Goal: Task Accomplishment & Management: Manage account settings

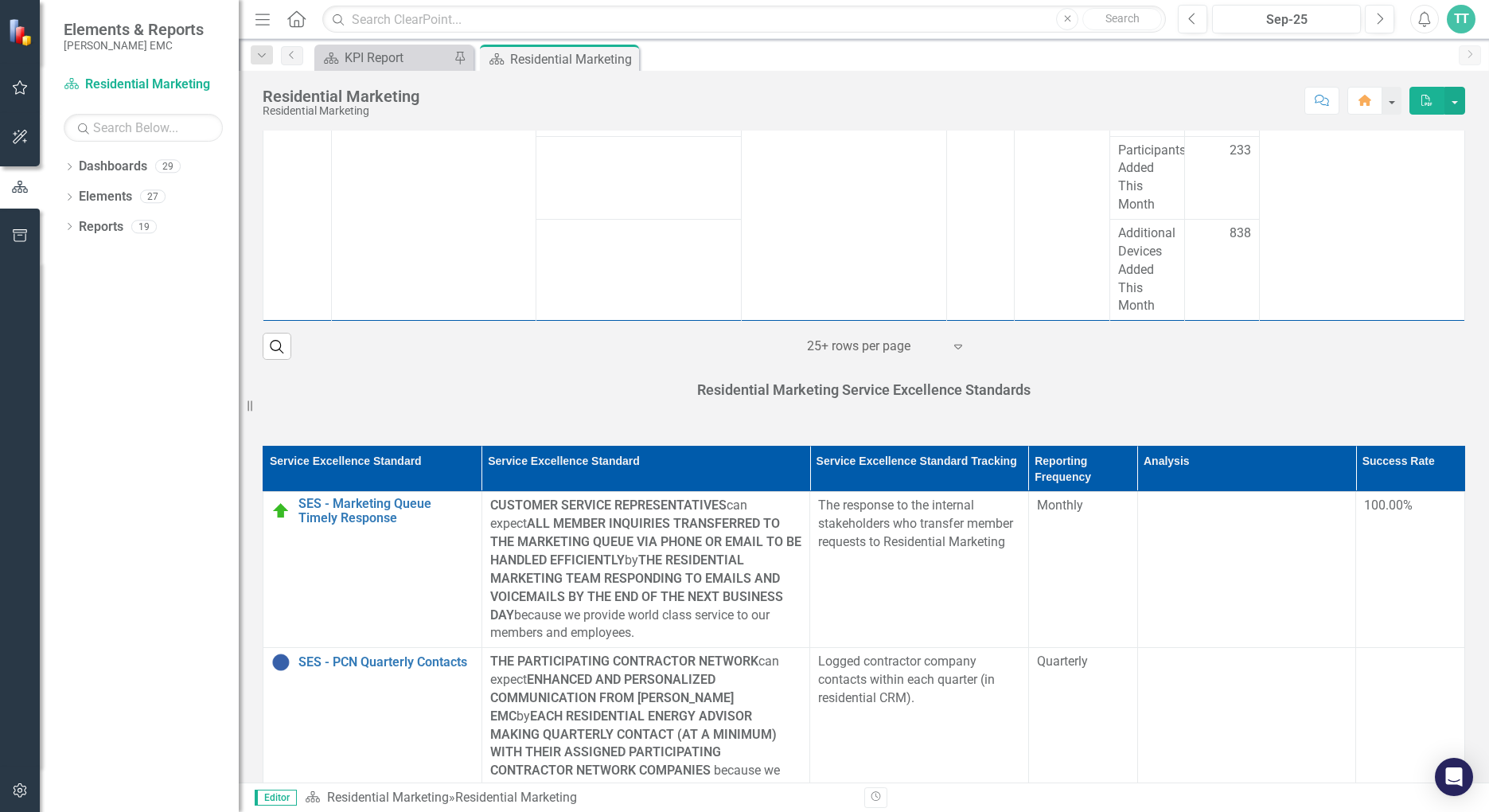
scroll to position [1194, 0]
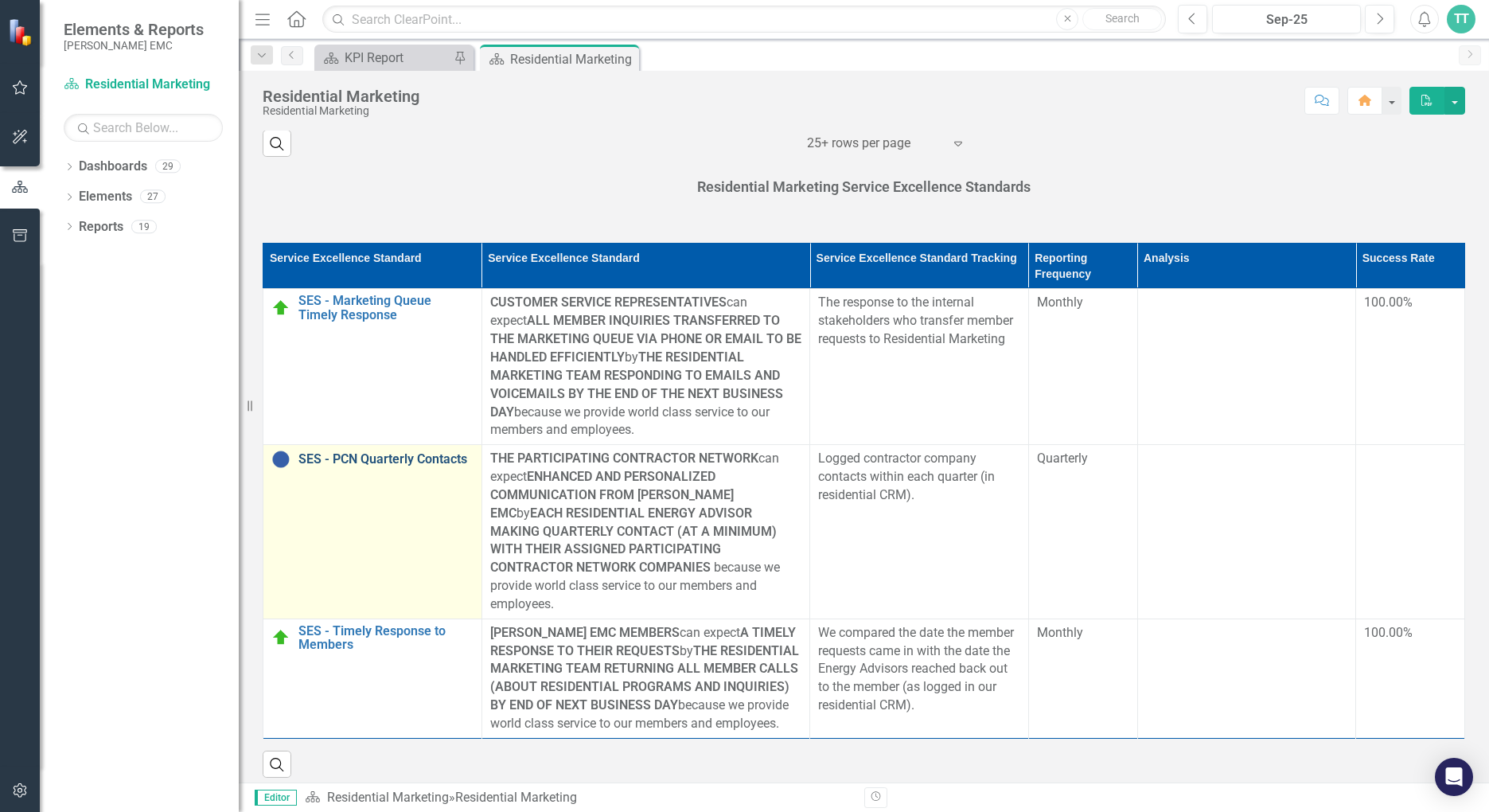
click at [389, 458] on link "SES - PCN Quarterly Contacts" at bounding box center [386, 459] width 175 height 15
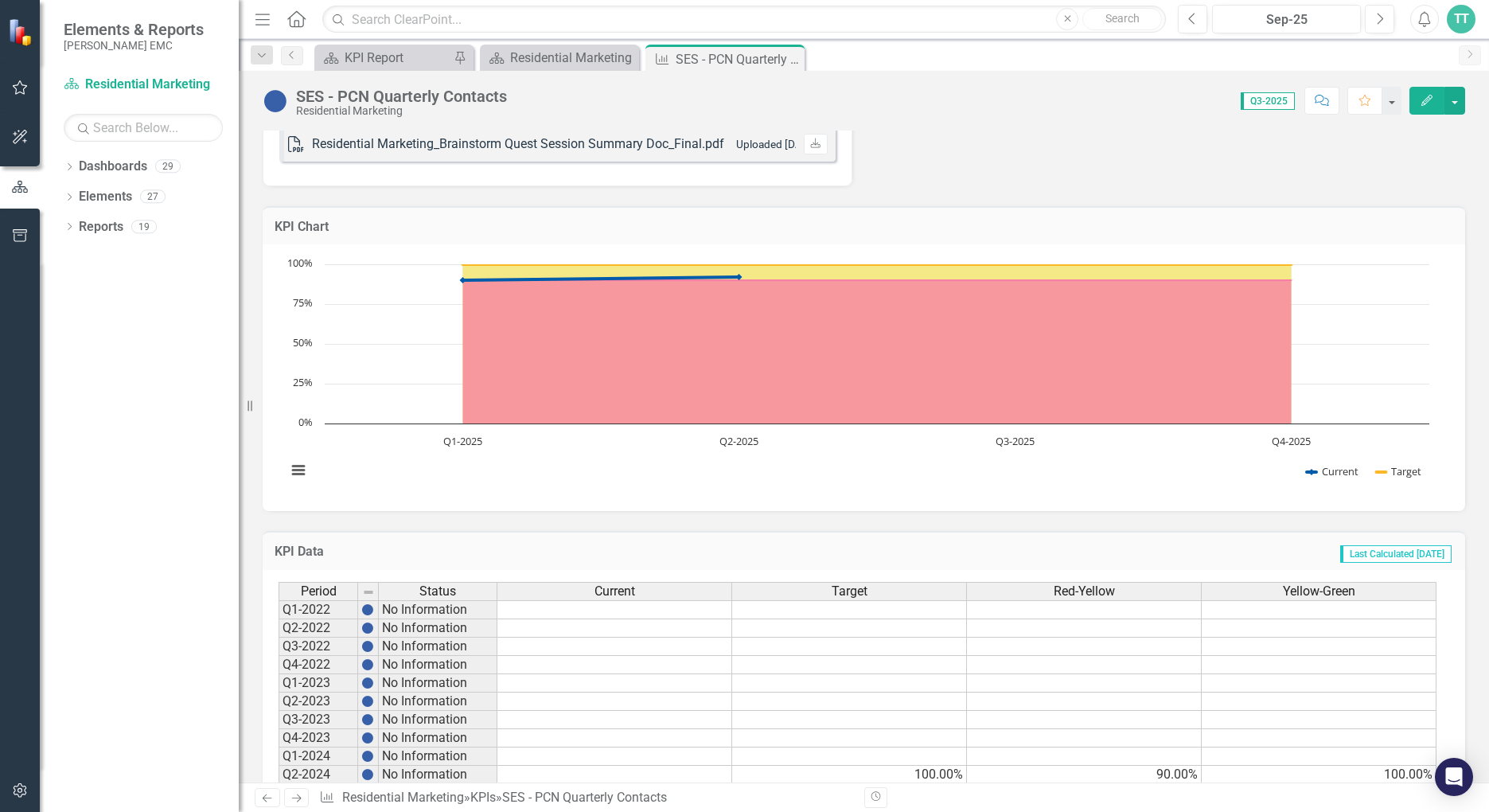
scroll to position [867, 0]
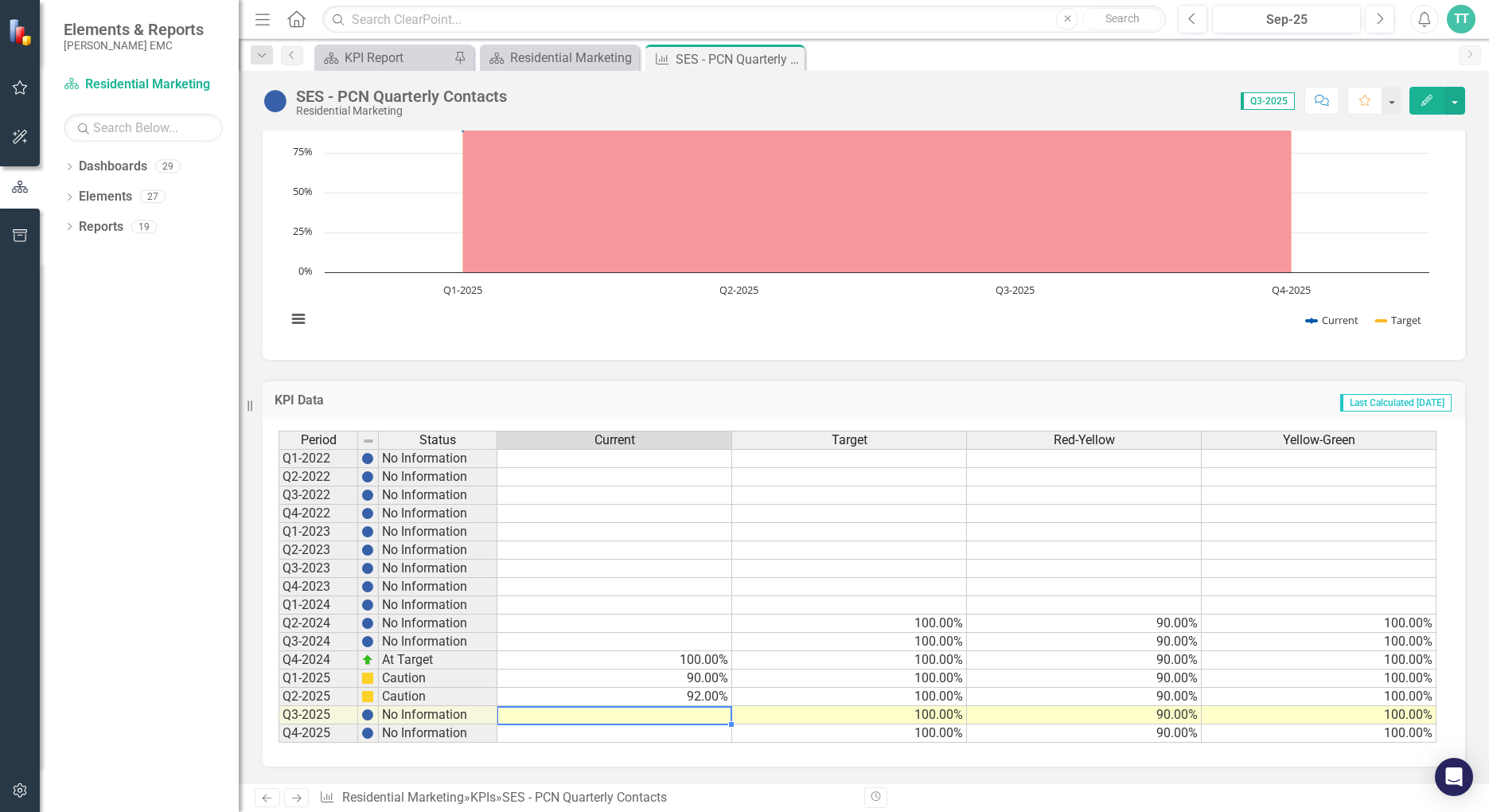
click at [699, 716] on td at bounding box center [615, 715] width 234 height 18
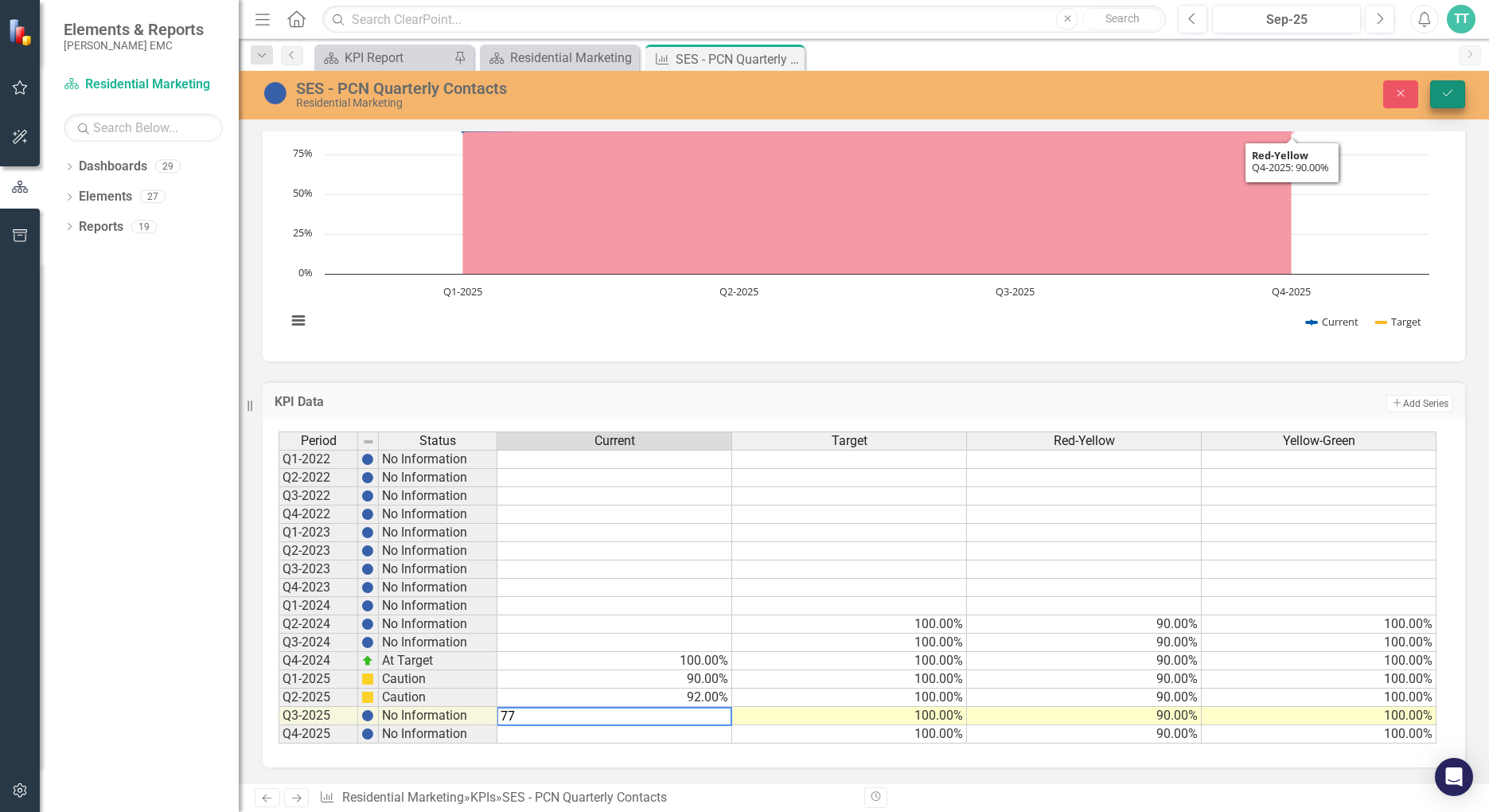
type textarea "77"
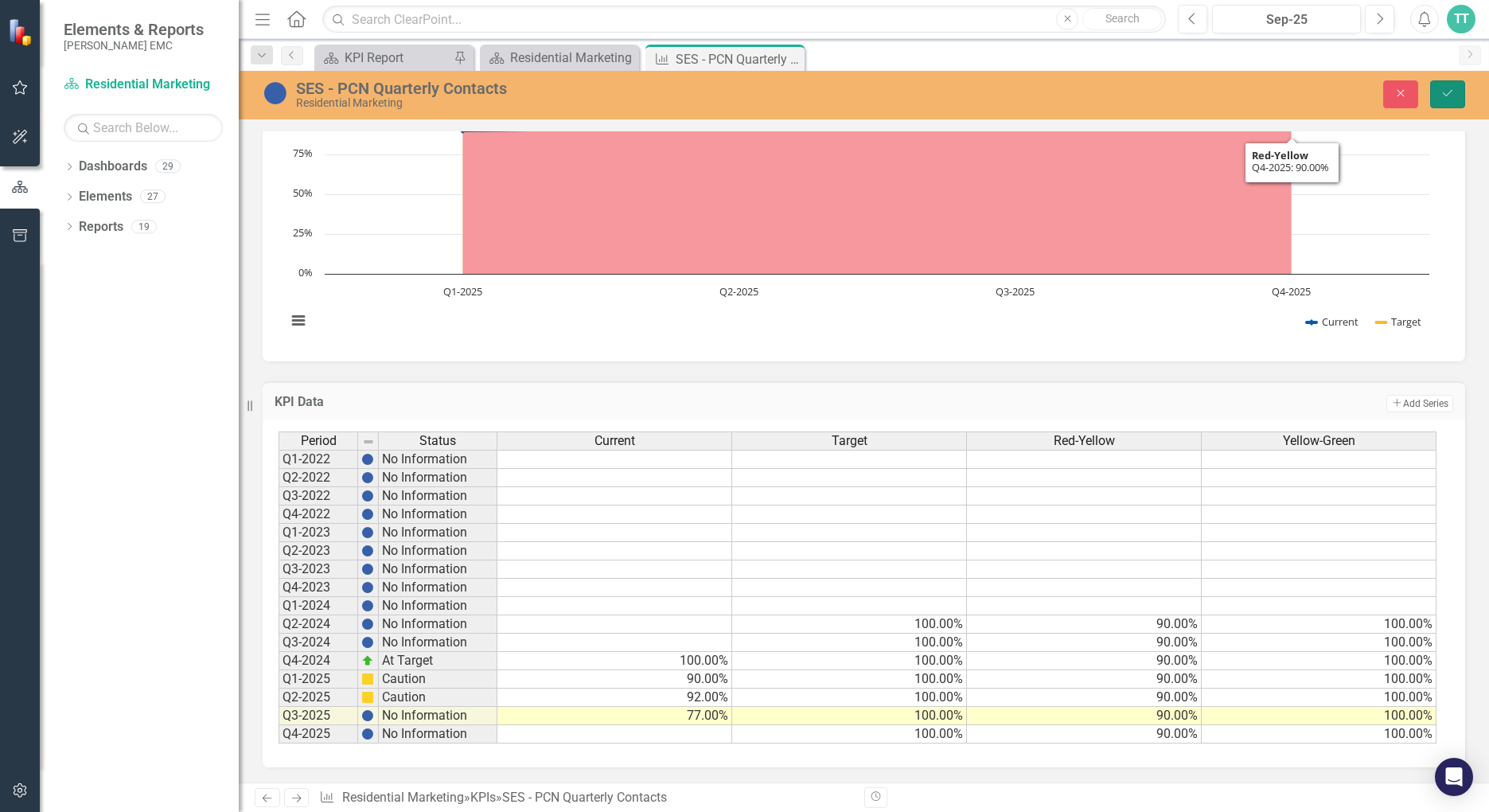
click at [1452, 86] on button "Save" at bounding box center [1448, 94] width 35 height 28
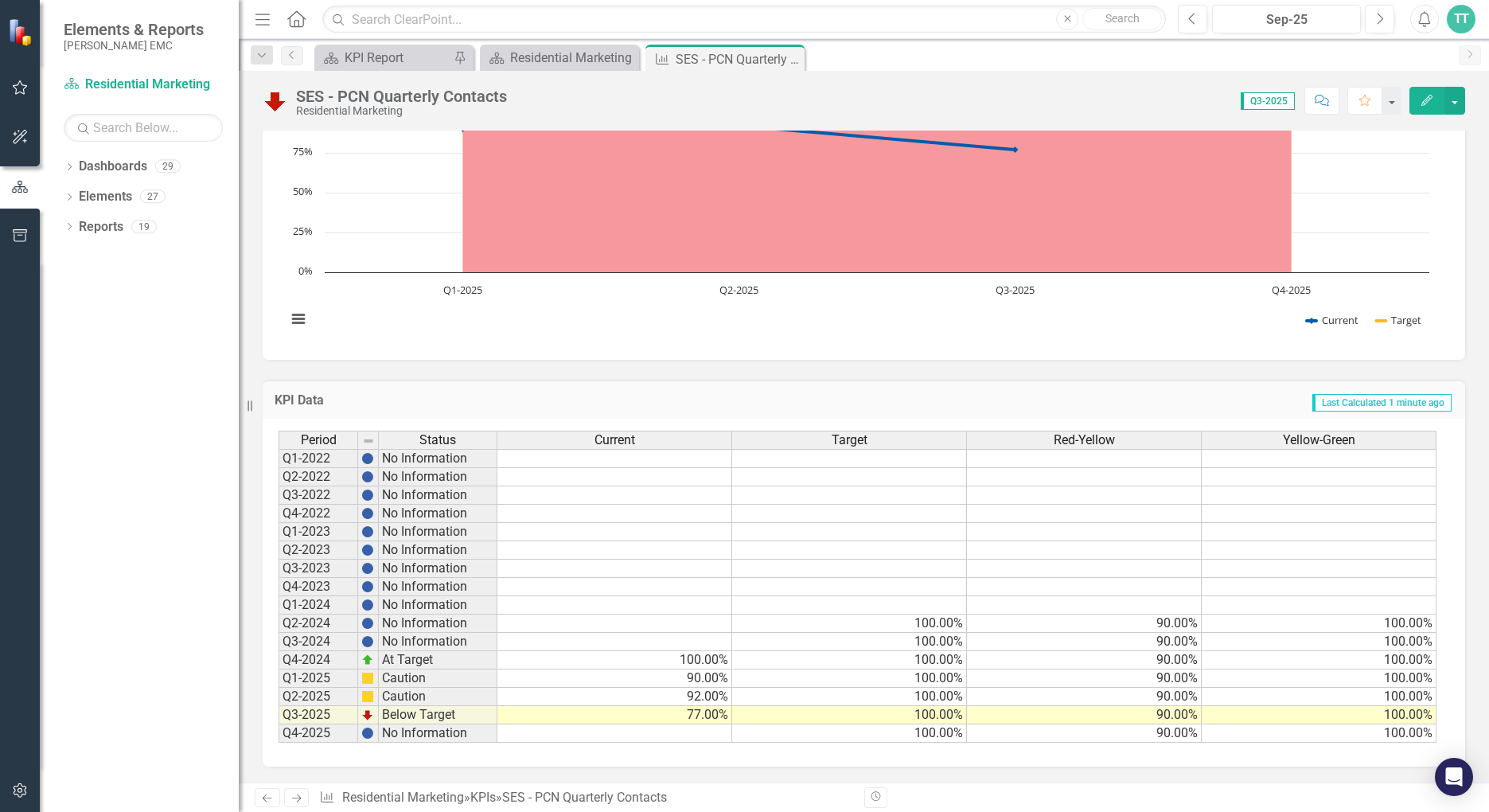
click at [691, 715] on td "77.00%" at bounding box center [615, 715] width 234 height 18
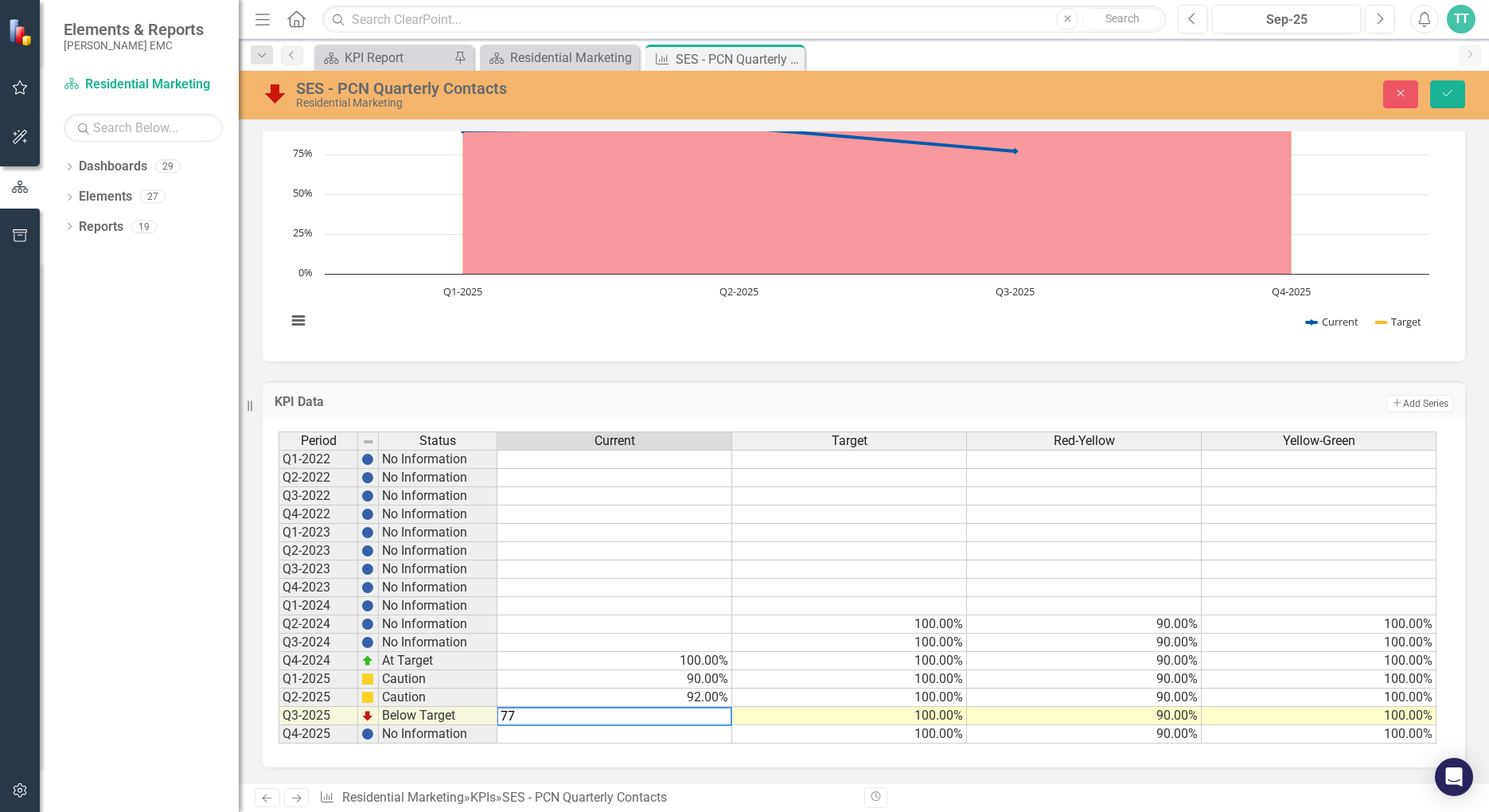
drag, startPoint x: 514, startPoint y: 714, endPoint x: 481, endPoint y: 714, distance: 33.0
click at [481, 714] on div "Period Status Current Target Red-Yellow Yellow-Green Q1-2022 No Information Q2-…" at bounding box center [858, 588] width 1159 height 313
type textarea "87"
click at [1447, 89] on icon "Save" at bounding box center [1448, 92] width 15 height 11
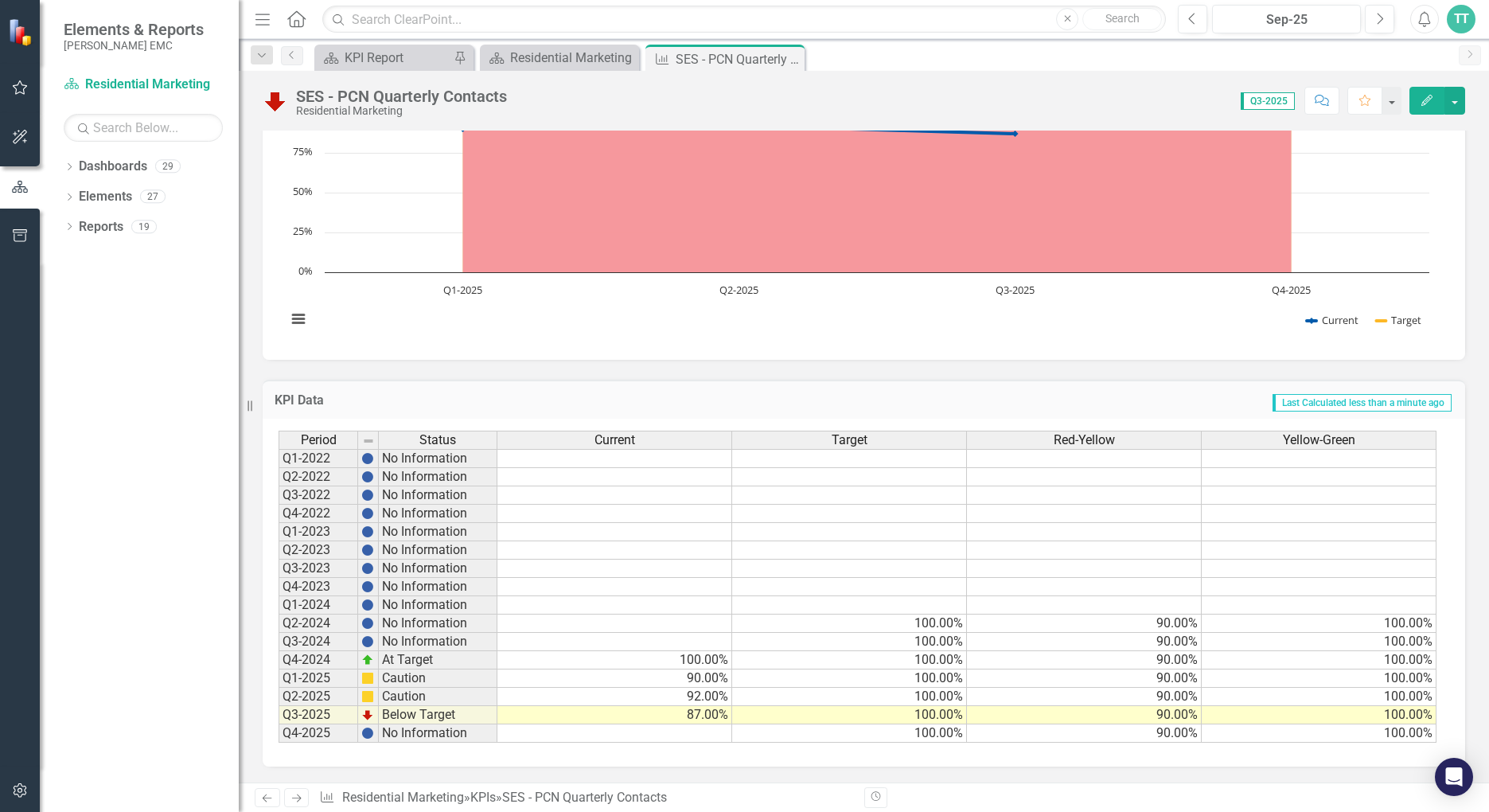
click at [700, 717] on td "87.00%" at bounding box center [615, 715] width 234 height 18
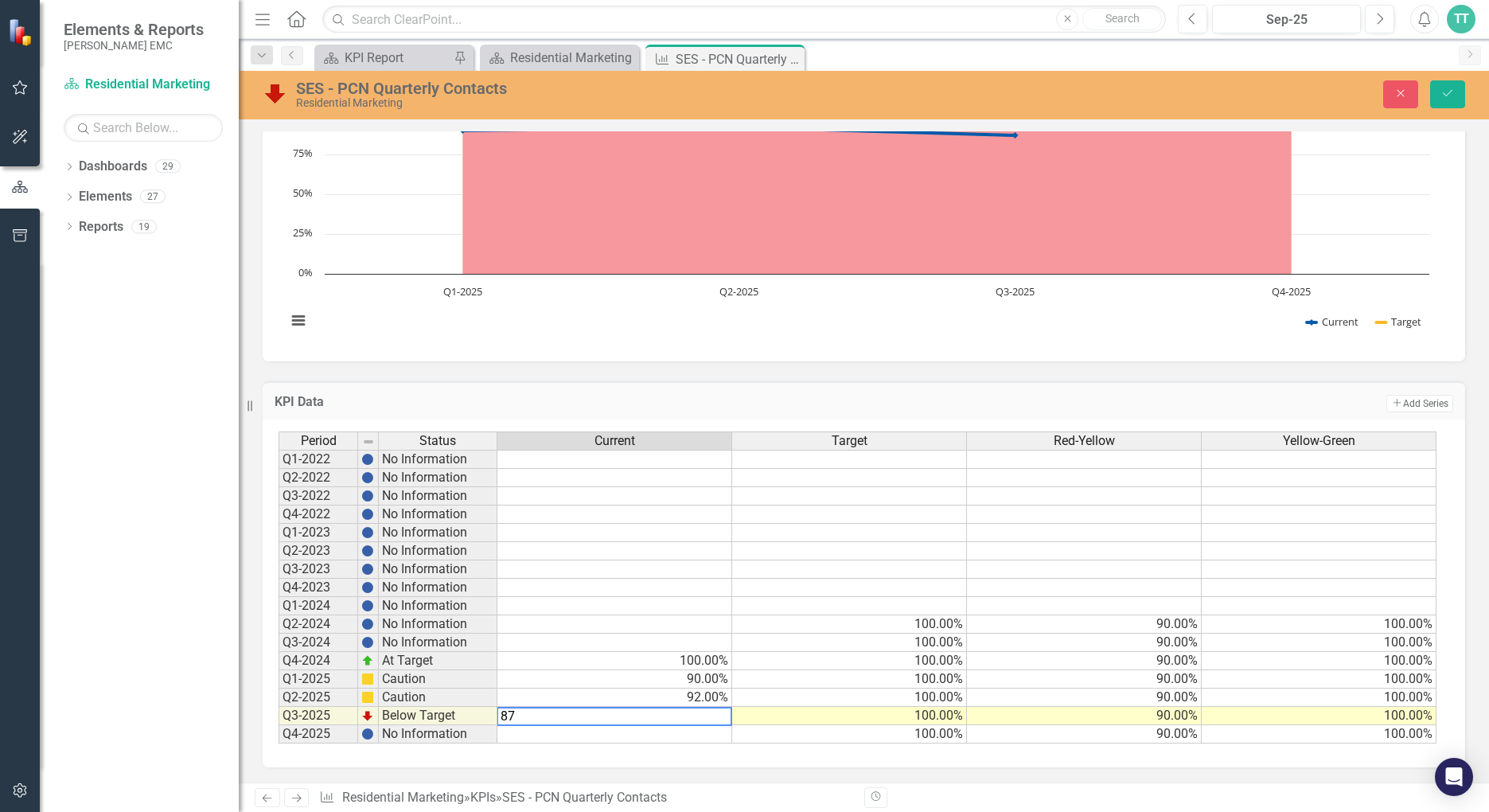
type textarea "8"
type textarea "90"
click at [1447, 91] on icon "Save" at bounding box center [1448, 92] width 15 height 11
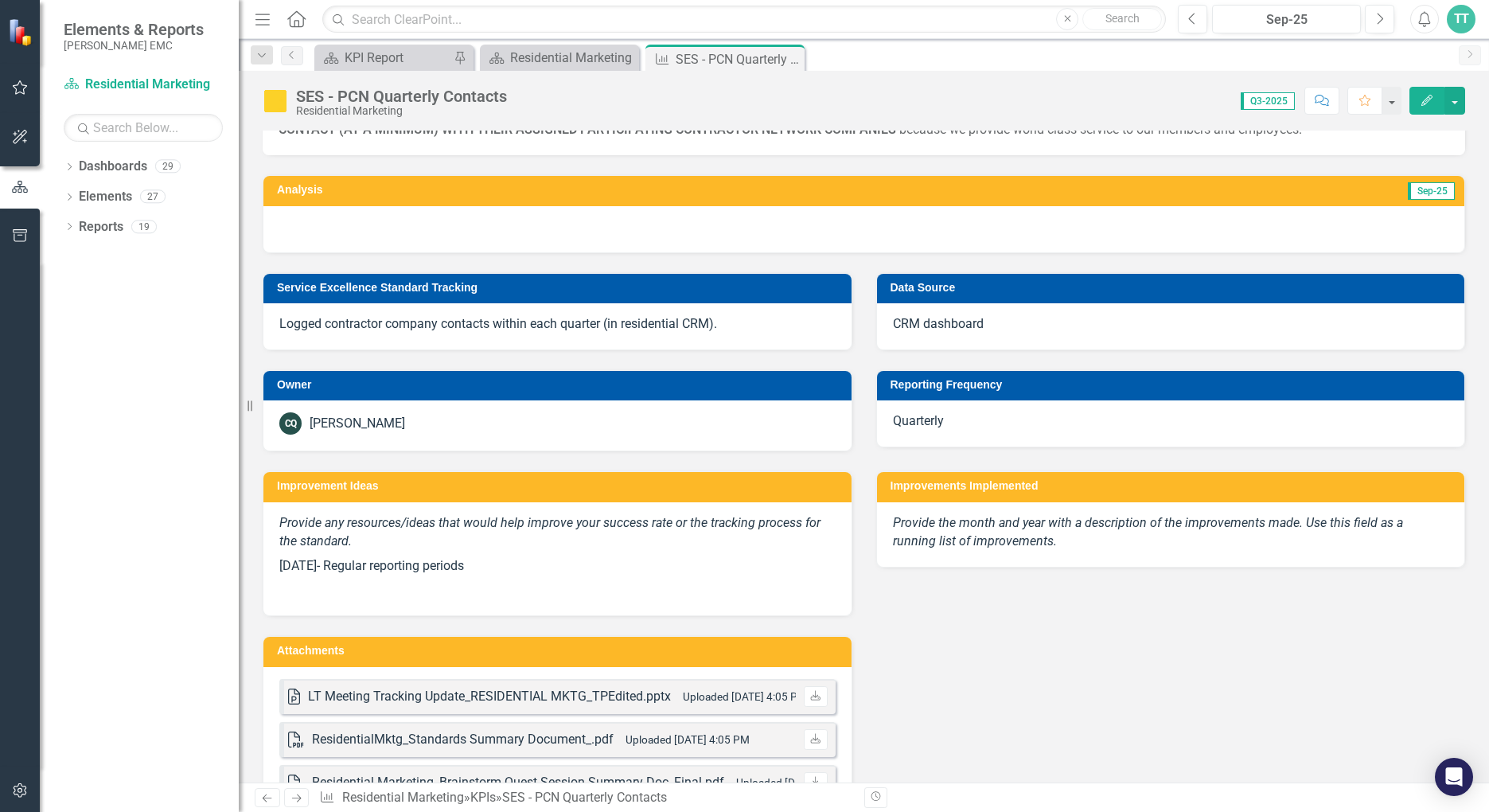
scroll to position [0, 0]
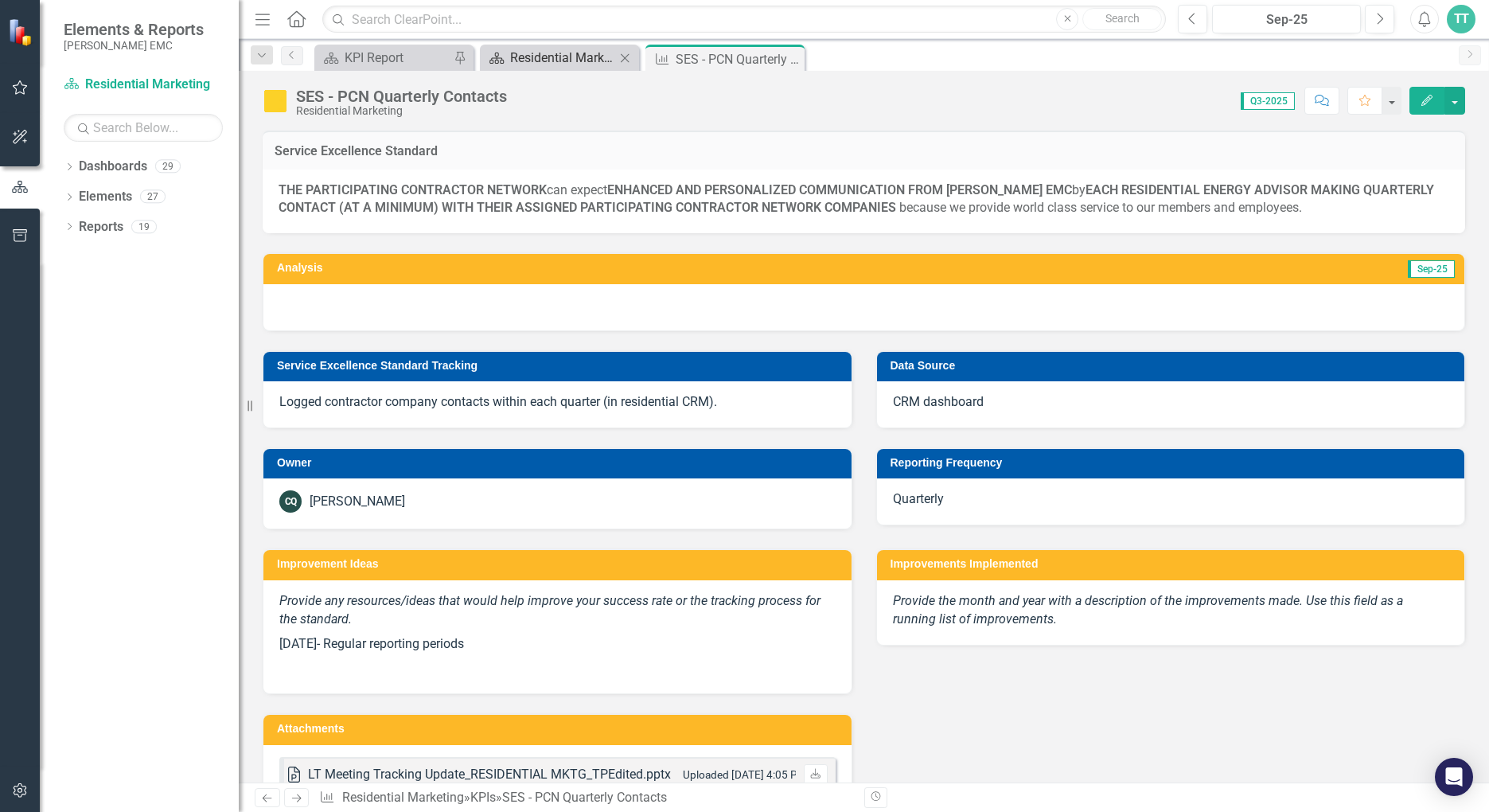
click at [606, 51] on div "Residential Marketing" at bounding box center [563, 57] width 105 height 19
